Goal: Task Accomplishment & Management: Manage account settings

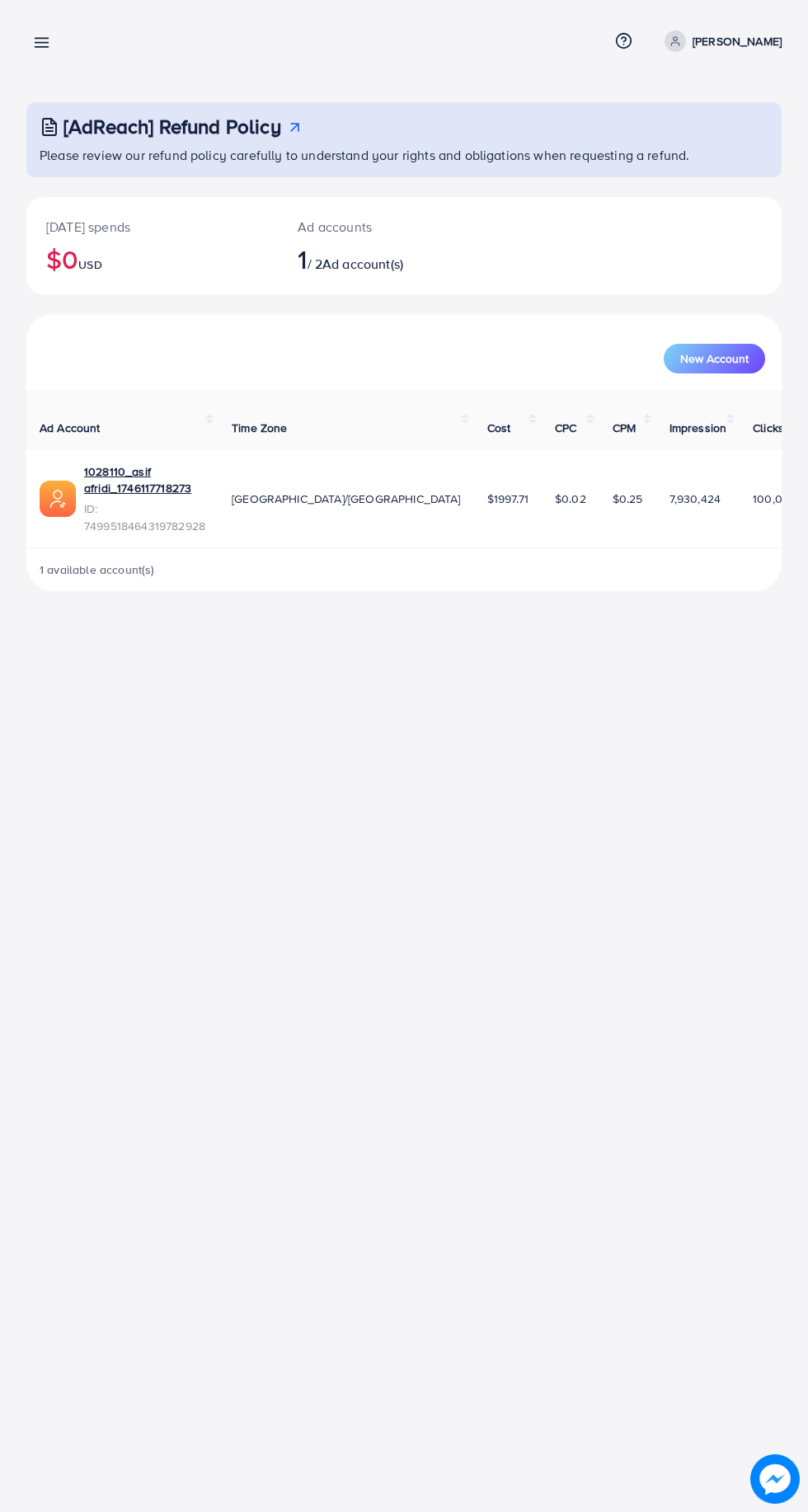
click at [41, 47] on line at bounding box center [42, 47] width 13 height 0
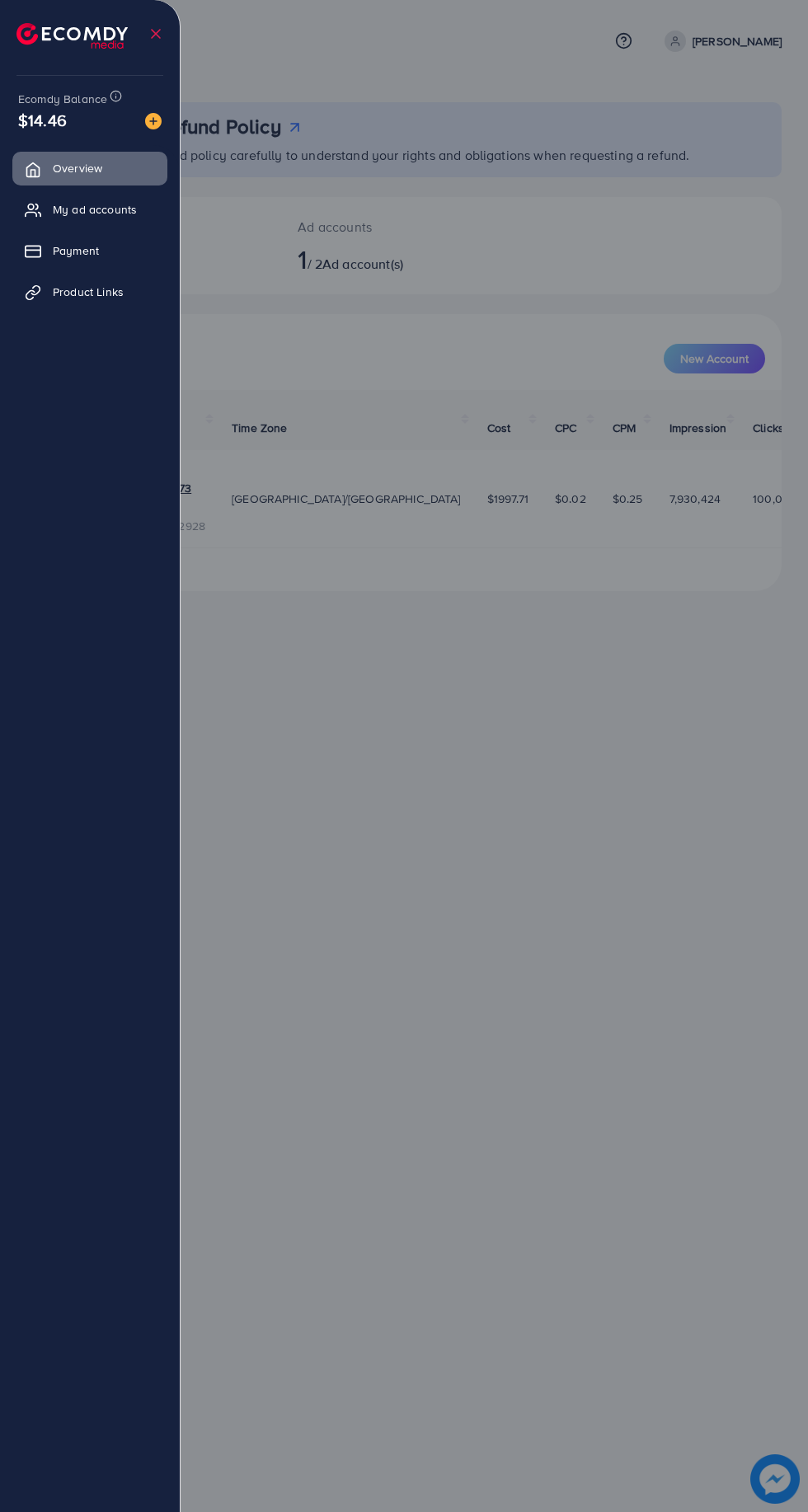
click at [112, 210] on span "My ad accounts" at bounding box center [95, 210] width 84 height 17
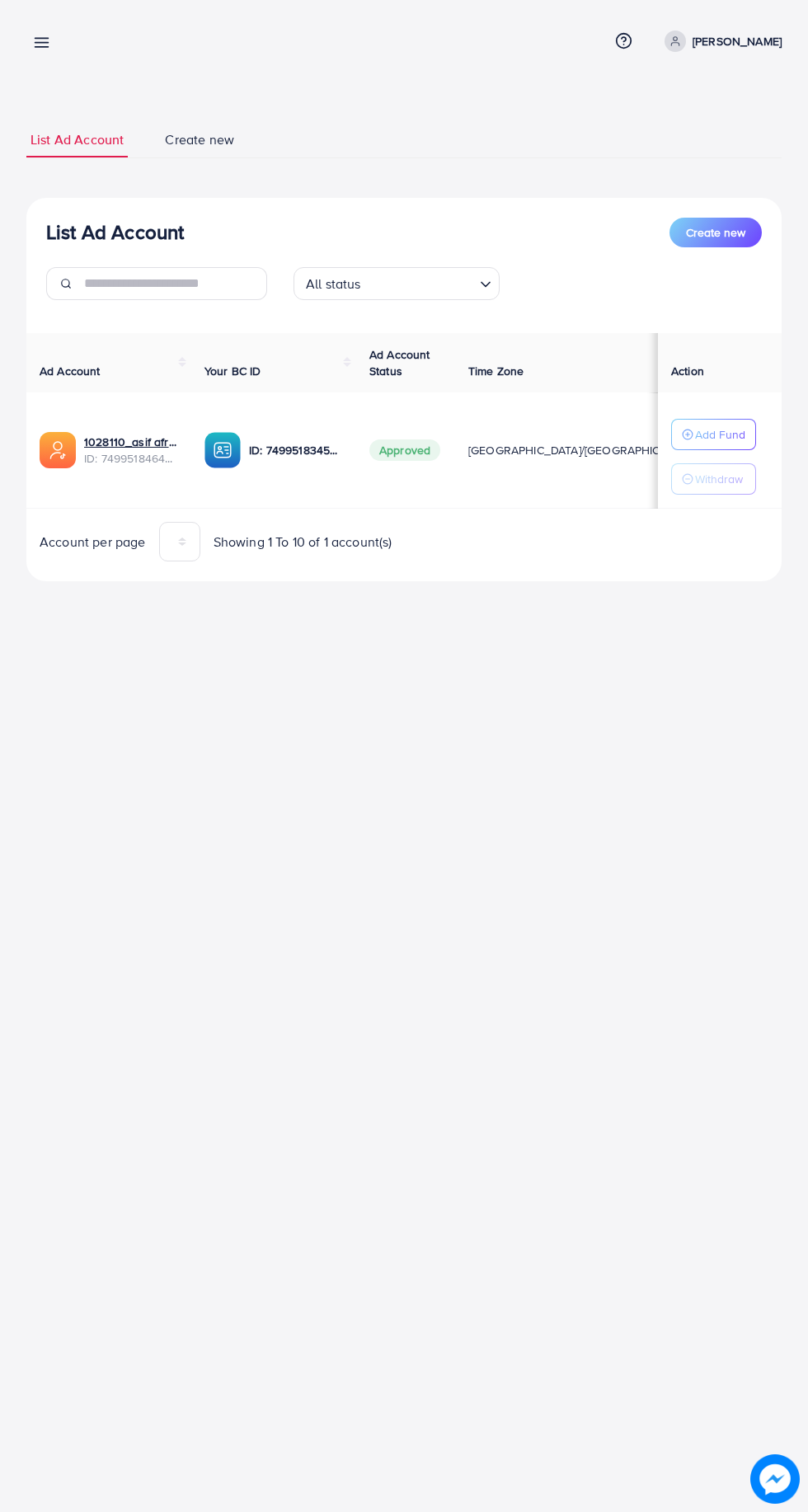
click at [686, 434] on line "button" at bounding box center [687, 434] width 4 height 0
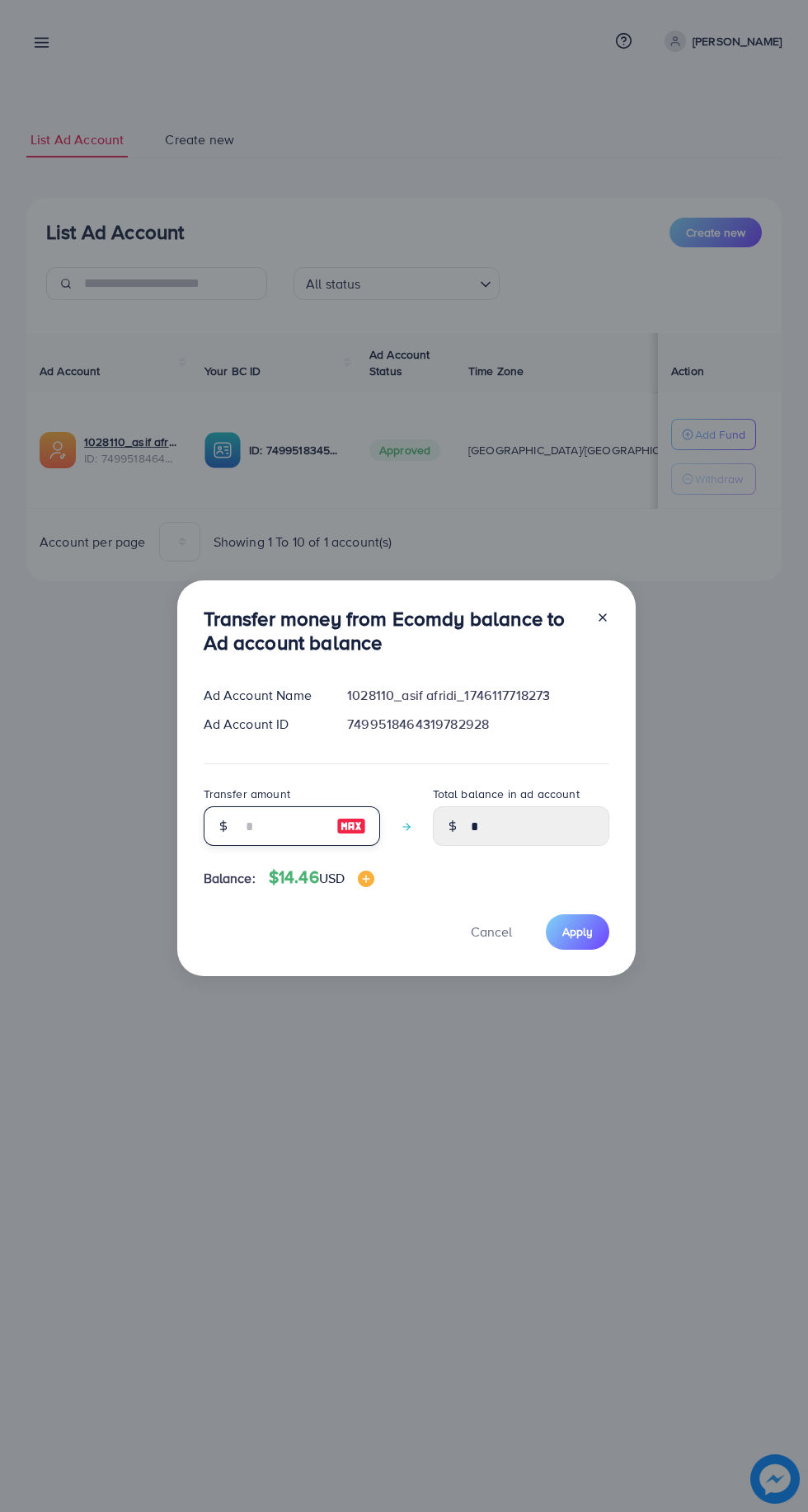
click at [256, 825] on input "number" at bounding box center [283, 826] width 82 height 39
click at [351, 826] on img at bounding box center [351, 826] width 30 height 20
type input "**"
type input "*****"
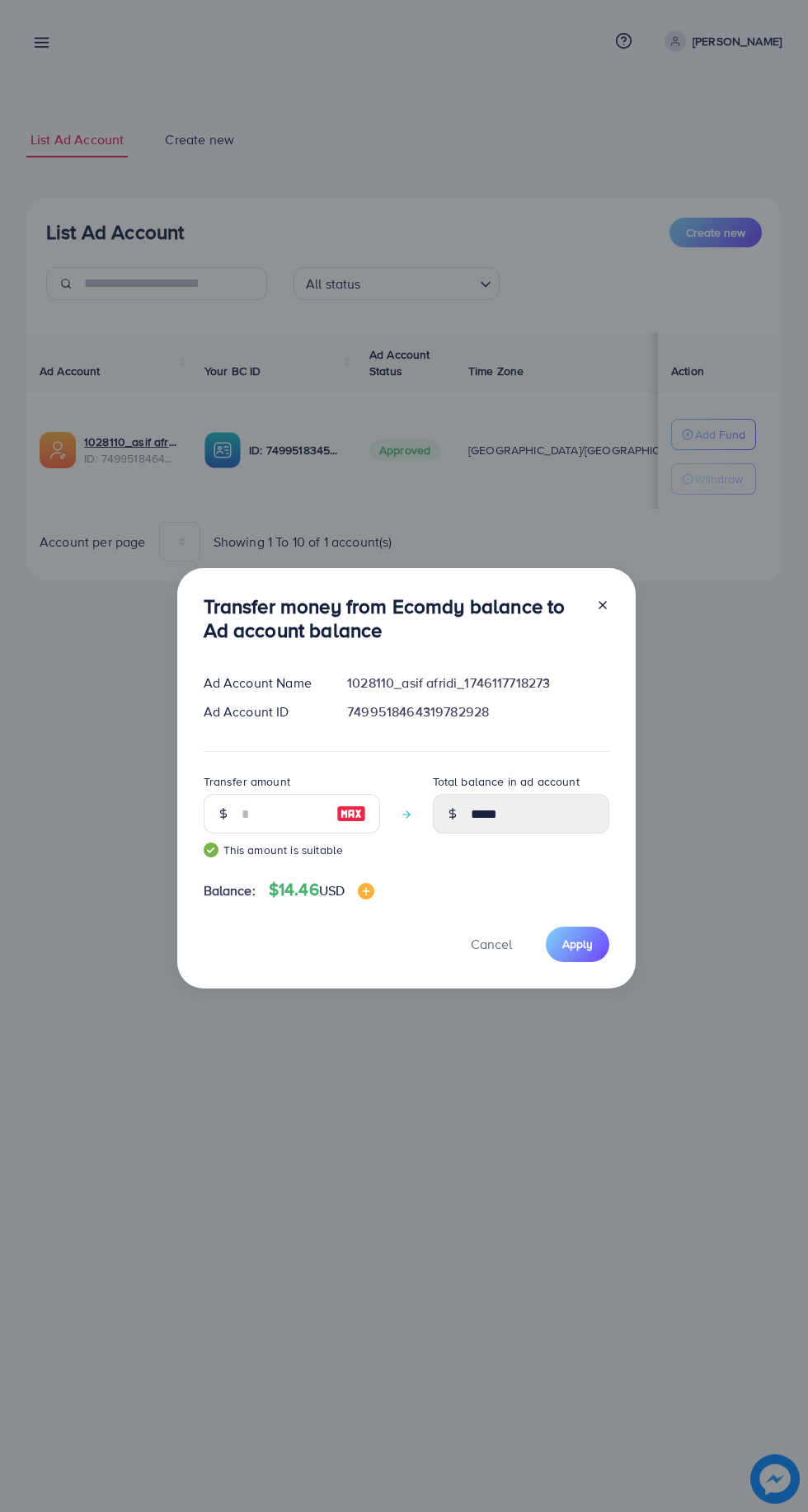
click at [575, 944] on span "Apply" at bounding box center [577, 944] width 31 height 17
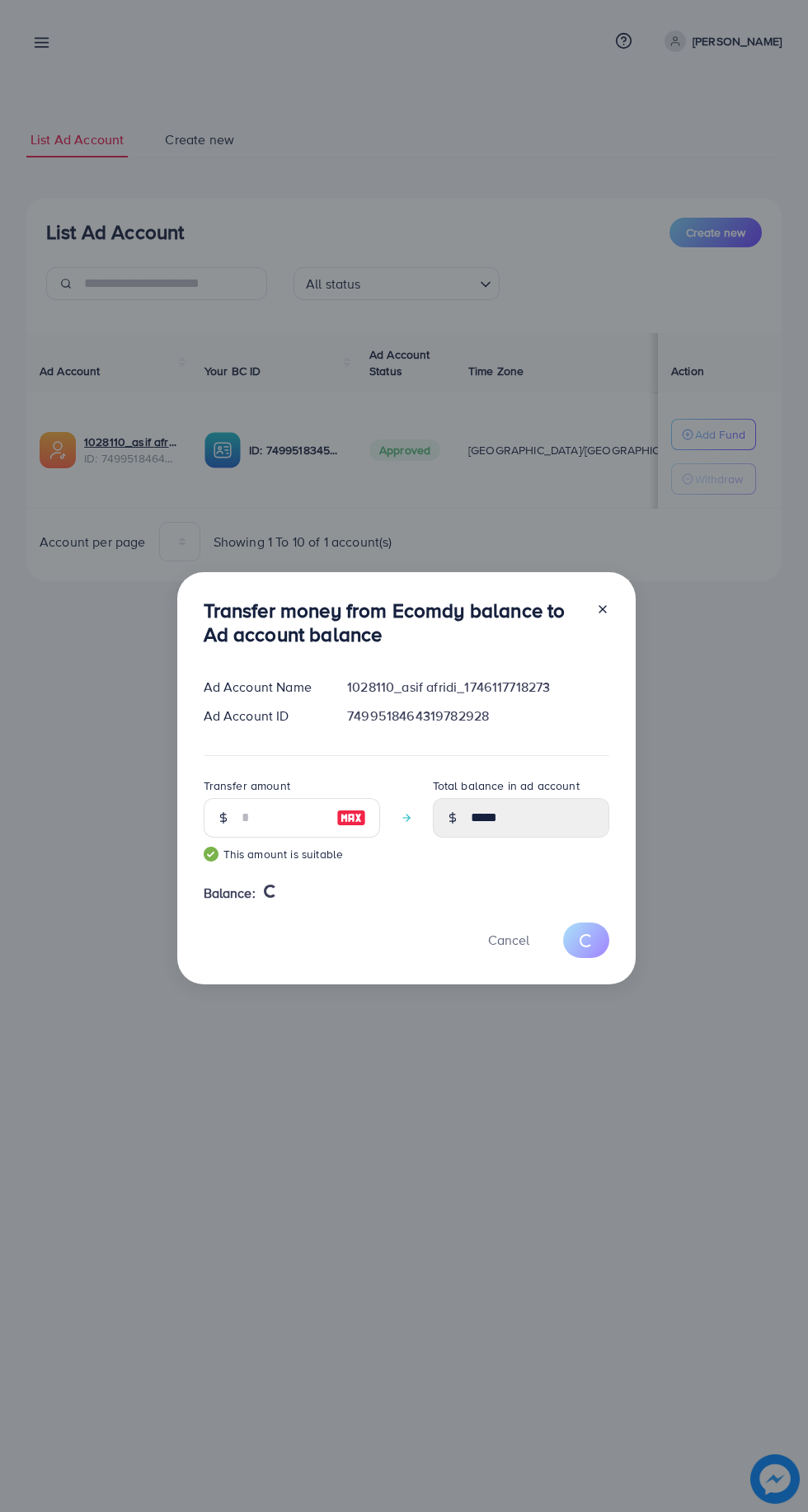
type input "*"
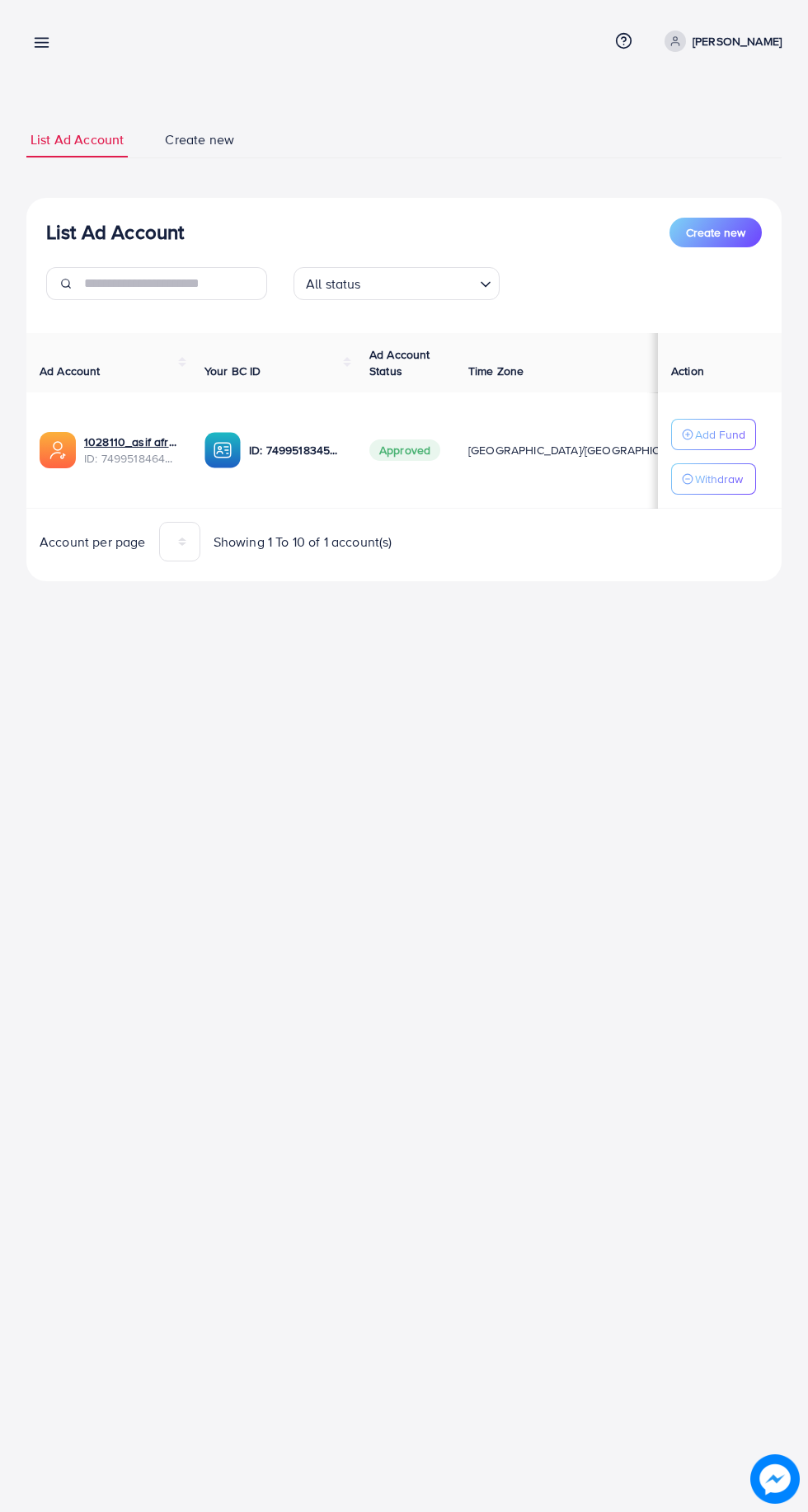
click at [47, 47] on line at bounding box center [42, 47] width 13 height 0
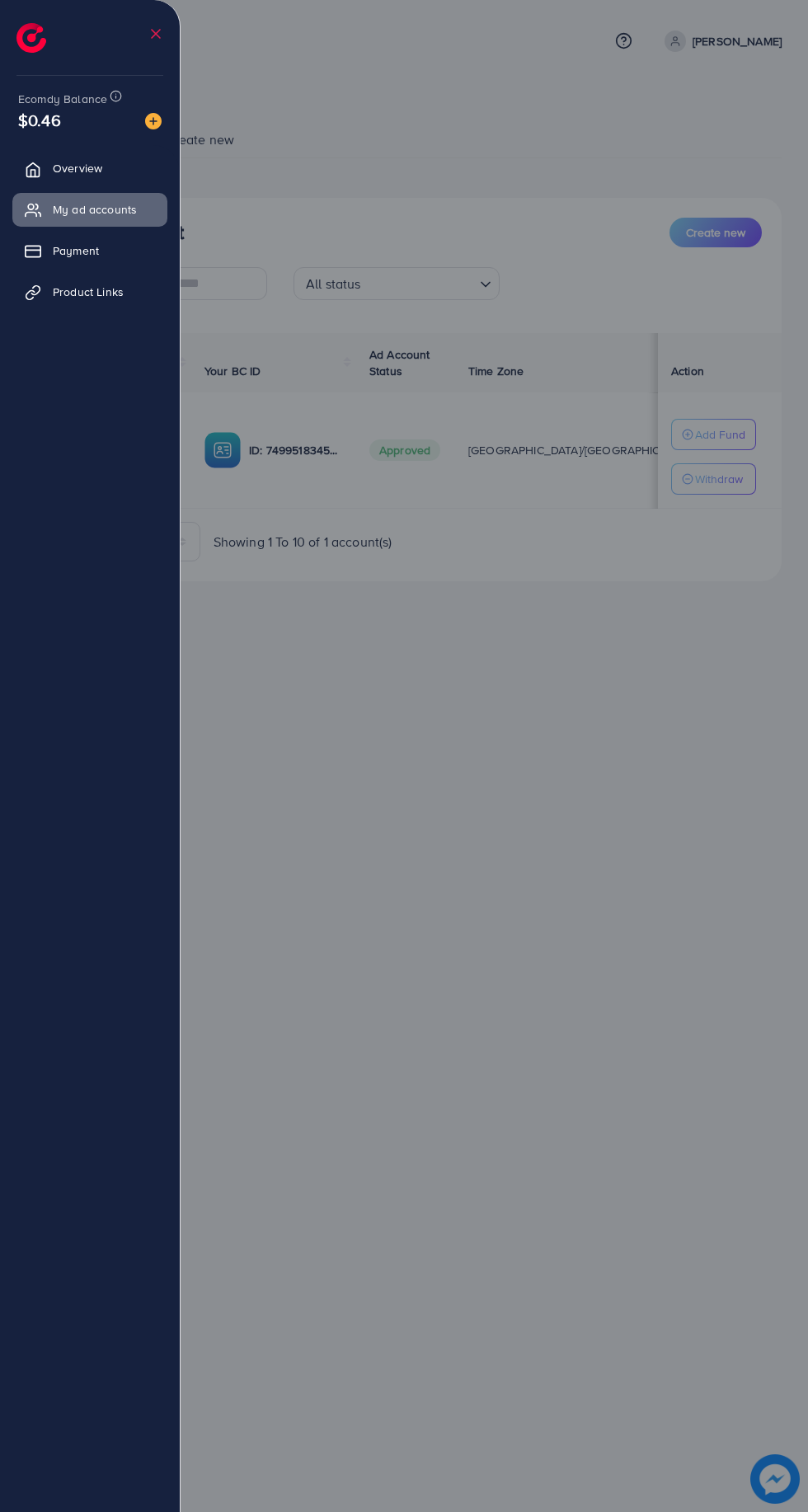
click at [341, 631] on div at bounding box center [404, 907] width 808 height 1814
